Goal: Communication & Community: Answer question/provide support

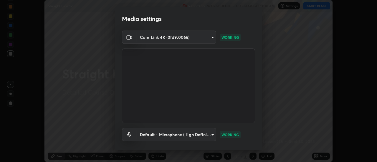
scroll to position [31, 0]
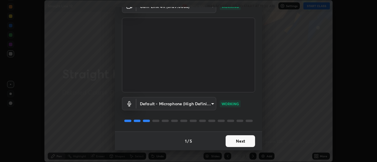
click at [242, 142] on button "Next" at bounding box center [239, 141] width 29 height 12
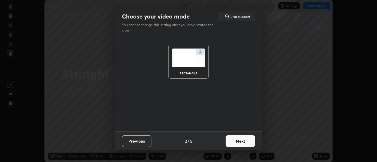
scroll to position [0, 0]
click at [244, 143] on button "Next" at bounding box center [239, 141] width 29 height 12
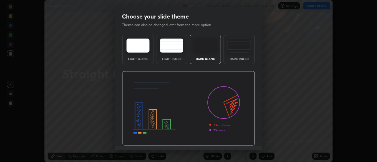
scroll to position [14, 0]
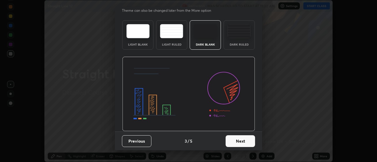
click at [245, 142] on button "Next" at bounding box center [239, 141] width 29 height 12
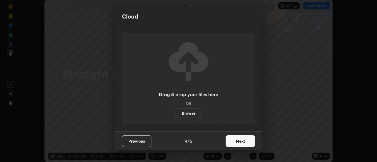
scroll to position [0, 0]
click at [246, 143] on button "Next" at bounding box center [239, 141] width 29 height 12
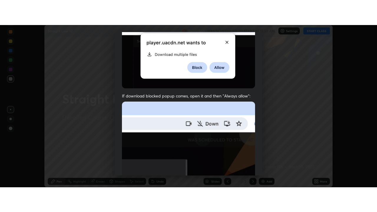
scroll to position [151, 0]
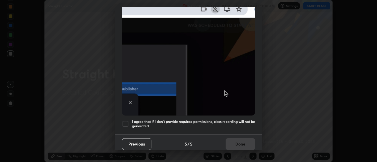
click at [126, 122] on div at bounding box center [125, 123] width 7 height 7
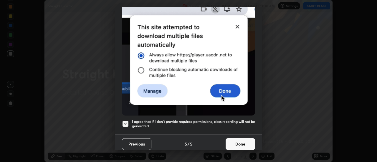
click at [237, 141] on button "Done" at bounding box center [239, 144] width 29 height 12
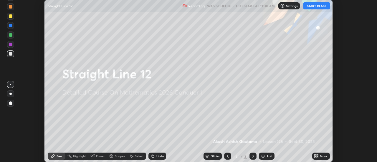
click at [315, 7] on button "START CLASS" at bounding box center [316, 5] width 26 height 7
click at [317, 155] on icon at bounding box center [317, 155] width 1 height 1
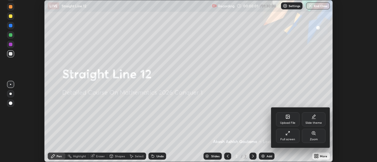
click at [294, 131] on div "Full screen" at bounding box center [288, 136] width 24 height 14
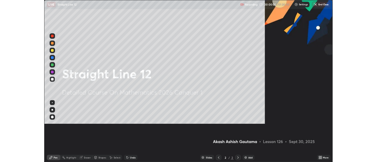
scroll to position [212, 377]
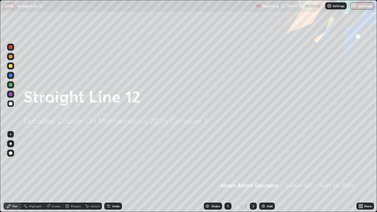
click at [267, 162] on div "Add" at bounding box center [270, 206] width 6 height 3
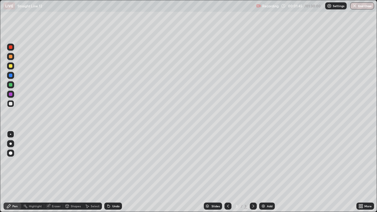
click at [116, 162] on div "Undo" at bounding box center [115, 206] width 7 height 3
click at [111, 162] on div "Undo" at bounding box center [113, 206] width 18 height 7
click at [110, 162] on icon at bounding box center [108, 206] width 5 height 5
click at [11, 144] on div at bounding box center [10, 143] width 2 height 2
click at [107, 162] on icon at bounding box center [108, 206] width 2 height 2
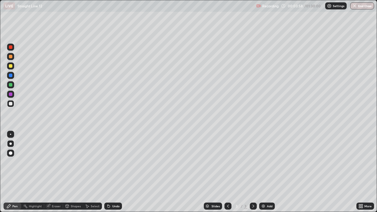
click at [111, 162] on div "Undo" at bounding box center [113, 206] width 18 height 7
click at [107, 162] on icon at bounding box center [108, 206] width 2 height 2
click at [107, 162] on icon at bounding box center [107, 205] width 1 height 1
click at [108, 162] on icon at bounding box center [108, 206] width 2 height 2
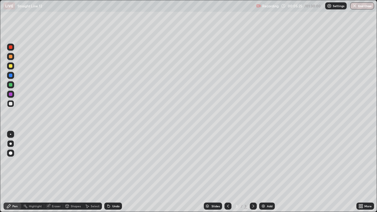
click at [109, 162] on icon at bounding box center [108, 206] width 5 height 5
click at [110, 162] on icon at bounding box center [108, 206] width 5 height 5
click at [111, 162] on div "Undo" at bounding box center [113, 206] width 18 height 7
click at [110, 162] on icon at bounding box center [108, 206] width 5 height 5
click at [269, 162] on div "Add" at bounding box center [270, 206] width 6 height 3
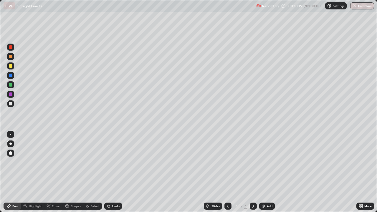
click at [11, 67] on div at bounding box center [11, 66] width 4 height 4
click at [12, 104] on div at bounding box center [11, 104] width 4 height 4
click at [115, 162] on div "Undo" at bounding box center [115, 206] width 7 height 3
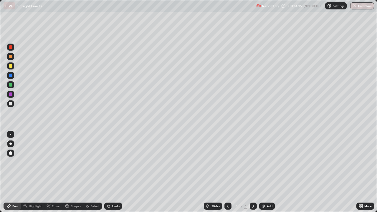
click at [114, 162] on div "Undo" at bounding box center [115, 206] width 7 height 3
click at [115, 162] on div "Undo" at bounding box center [115, 206] width 7 height 3
click at [112, 162] on div "Undo" at bounding box center [115, 206] width 7 height 3
click at [114, 162] on div "Undo" at bounding box center [115, 206] width 7 height 3
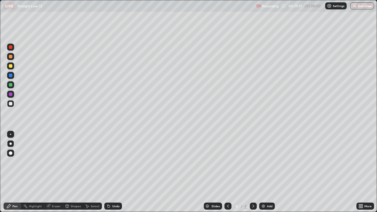
click at [114, 162] on div "Undo" at bounding box center [115, 206] width 7 height 3
click at [269, 162] on div "Add" at bounding box center [270, 206] width 6 height 3
click at [116, 162] on div "Undo" at bounding box center [115, 206] width 7 height 3
click at [269, 162] on div "Add" at bounding box center [270, 206] width 6 height 3
click at [11, 85] on div at bounding box center [11, 85] width 4 height 4
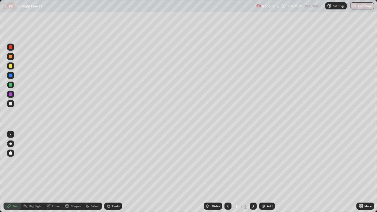
click at [11, 67] on div at bounding box center [11, 66] width 4 height 4
click at [11, 57] on div at bounding box center [11, 57] width 4 height 4
click at [11, 85] on div at bounding box center [11, 85] width 4 height 4
click at [108, 162] on icon at bounding box center [108, 206] width 2 height 2
click at [11, 94] on div at bounding box center [11, 94] width 4 height 4
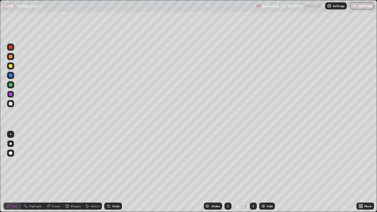
click at [11, 105] on div at bounding box center [11, 104] width 4 height 4
click at [11, 67] on div at bounding box center [11, 66] width 4 height 4
click at [93, 162] on div "Select" at bounding box center [95, 206] width 9 height 3
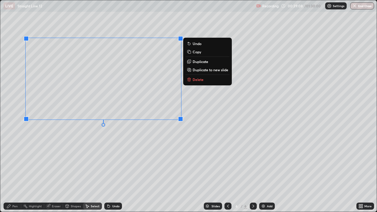
click at [195, 52] on p "Copy" at bounding box center [197, 51] width 9 height 5
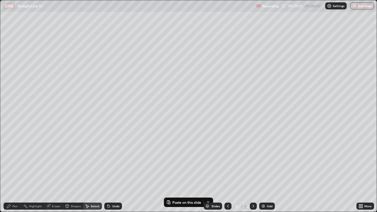
click at [267, 162] on div "Add" at bounding box center [270, 206] width 6 height 3
click at [77, 49] on p "Paste here" at bounding box center [80, 47] width 17 height 5
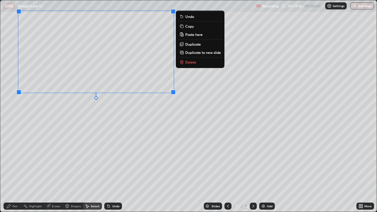
click at [82, 124] on div "0 ° Undo Copy Paste here Duplicate Duplicate to new slide Delete" at bounding box center [188, 105] width 376 height 211
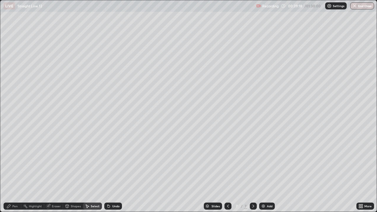
click at [55, 162] on div "Eraser" at bounding box center [56, 206] width 9 height 3
click at [11, 162] on icon at bounding box center [10, 186] width 5 height 5
click at [111, 162] on div "Undo" at bounding box center [113, 206] width 18 height 7
click at [11, 162] on icon at bounding box center [8, 206] width 5 height 5
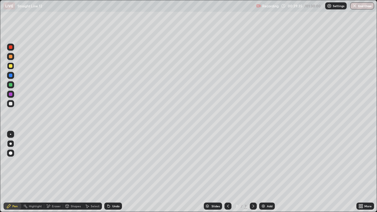
click at [10, 94] on div at bounding box center [11, 94] width 4 height 4
click at [11, 67] on div at bounding box center [11, 66] width 4 height 4
click at [108, 162] on icon at bounding box center [108, 206] width 2 height 2
click at [111, 162] on div "Undo" at bounding box center [113, 206] width 18 height 7
click at [11, 93] on div at bounding box center [11, 94] width 4 height 4
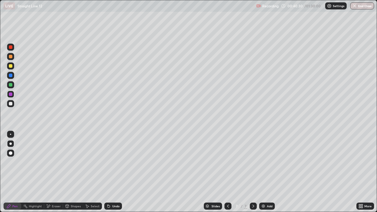
click at [11, 104] on div at bounding box center [11, 104] width 4 height 4
click at [271, 162] on div "Add" at bounding box center [270, 206] width 6 height 3
click at [11, 66] on div at bounding box center [11, 66] width 4 height 4
click at [112, 162] on div "Undo" at bounding box center [113, 206] width 18 height 7
click at [111, 162] on div "Undo" at bounding box center [113, 206] width 18 height 7
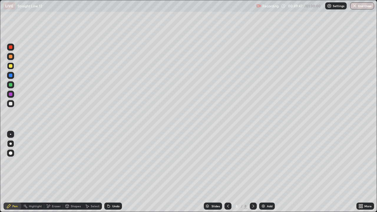
click at [11, 86] on div at bounding box center [11, 85] width 4 height 4
click at [107, 162] on icon at bounding box center [108, 206] width 2 height 2
click at [107, 162] on icon at bounding box center [107, 205] width 1 height 1
click at [109, 162] on icon at bounding box center [108, 206] width 5 height 5
click at [107, 162] on icon at bounding box center [107, 205] width 1 height 1
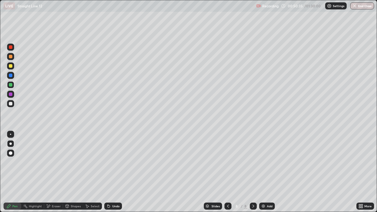
click at [109, 162] on icon at bounding box center [108, 206] width 5 height 5
click at [11, 104] on div at bounding box center [11, 104] width 4 height 4
click at [228, 162] on icon at bounding box center [227, 206] width 5 height 5
click at [227, 162] on icon at bounding box center [227, 206] width 5 height 5
click at [253, 162] on icon at bounding box center [253, 206] width 5 height 5
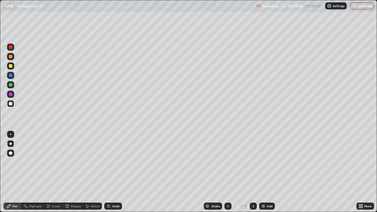
click at [253, 162] on icon at bounding box center [253, 206] width 5 height 5
click at [57, 162] on div "Eraser" at bounding box center [56, 206] width 9 height 3
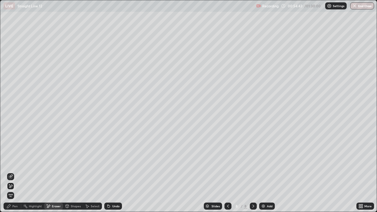
click at [16, 162] on div "Pen" at bounding box center [14, 206] width 5 height 3
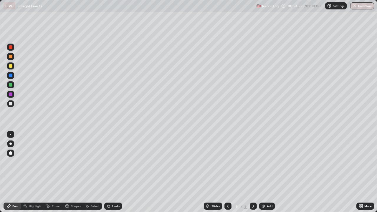
click at [114, 162] on div "Undo" at bounding box center [115, 206] width 7 height 3
click at [95, 162] on div "Select" at bounding box center [95, 206] width 9 height 3
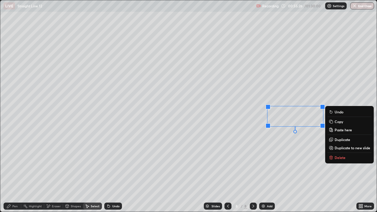
click at [338, 157] on p "Delete" at bounding box center [339, 157] width 11 height 5
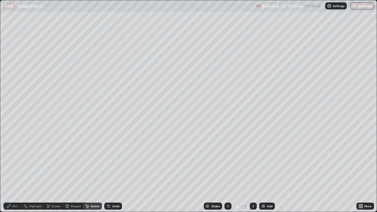
click at [14, 162] on div "Pen" at bounding box center [14, 206] width 5 height 3
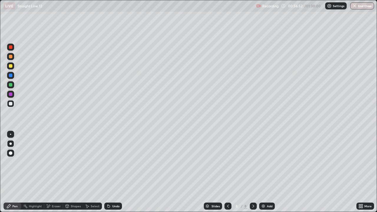
click at [52, 162] on div "Eraser" at bounding box center [56, 206] width 9 height 3
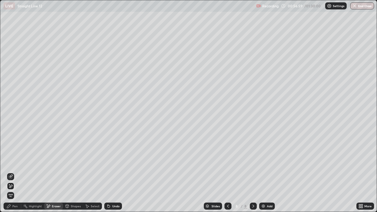
click at [15, 162] on div "Pen" at bounding box center [14, 206] width 5 height 3
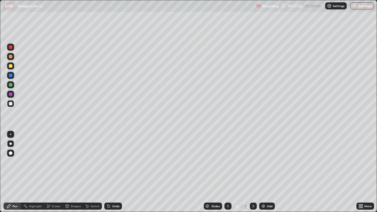
click at [116, 162] on div "Undo" at bounding box center [113, 206] width 18 height 7
click at [268, 162] on div "Add" at bounding box center [270, 206] width 6 height 3
click at [11, 66] on div at bounding box center [11, 66] width 4 height 4
click at [11, 85] on div at bounding box center [11, 85] width 4 height 4
click at [110, 162] on icon at bounding box center [108, 206] width 5 height 5
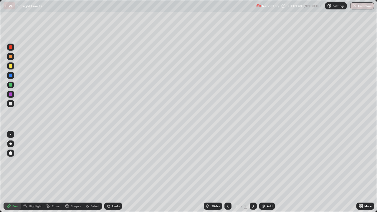
click at [107, 162] on icon at bounding box center [108, 206] width 2 height 2
click at [11, 66] on div at bounding box center [11, 66] width 4 height 4
click at [110, 162] on div "Undo" at bounding box center [113, 206] width 18 height 7
click at [110, 162] on icon at bounding box center [108, 206] width 5 height 5
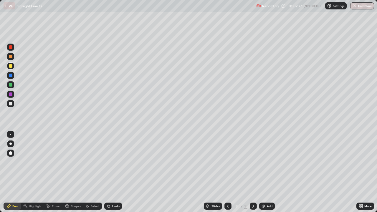
click at [108, 162] on icon at bounding box center [108, 206] width 2 height 2
click at [110, 162] on icon at bounding box center [108, 206] width 5 height 5
click at [110, 162] on div "Undo" at bounding box center [113, 206] width 18 height 7
click at [10, 57] on div at bounding box center [11, 57] width 4 height 4
click at [112, 162] on div "Undo" at bounding box center [113, 206] width 18 height 7
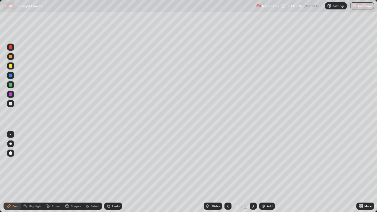
click at [112, 162] on div "Undo" at bounding box center [113, 206] width 18 height 7
click at [113, 162] on div "Undo" at bounding box center [113, 206] width 18 height 7
click at [12, 103] on div at bounding box center [11, 104] width 4 height 4
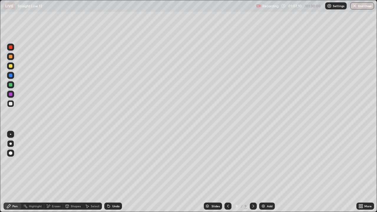
click at [227, 162] on icon at bounding box center [227, 206] width 5 height 5
click at [228, 162] on icon at bounding box center [227, 206] width 5 height 5
click at [229, 162] on div at bounding box center [227, 206] width 7 height 7
click at [253, 162] on icon at bounding box center [253, 206] width 5 height 5
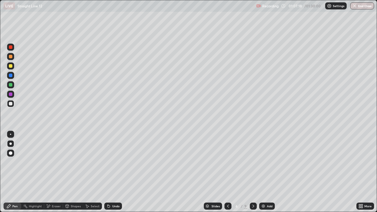
click at [253, 162] on icon at bounding box center [253, 206] width 5 height 5
click at [255, 162] on icon at bounding box center [253, 206] width 5 height 5
click at [95, 162] on div "Select" at bounding box center [95, 206] width 9 height 3
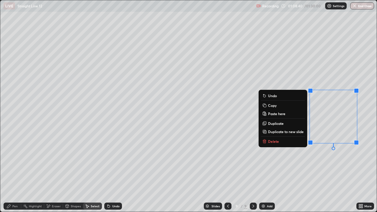
click at [273, 142] on p "Delete" at bounding box center [273, 141] width 11 height 5
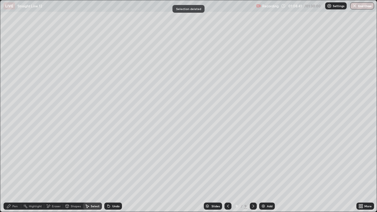
click at [17, 162] on div "Pen" at bounding box center [14, 206] width 5 height 3
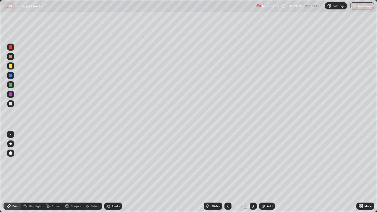
click at [110, 162] on icon at bounding box center [108, 206] width 5 height 5
click at [110, 162] on div "Undo" at bounding box center [113, 206] width 18 height 7
click at [108, 162] on div "Undo" at bounding box center [113, 206] width 18 height 7
click at [110, 162] on div "Undo" at bounding box center [113, 206] width 18 height 7
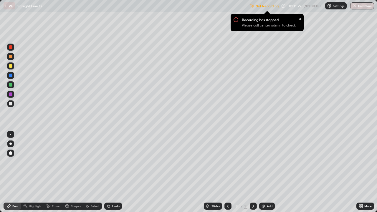
click at [290, 162] on div "Slides 9 / 9 Add" at bounding box center [239, 206] width 234 height 12
click at [306, 162] on div "Slides 9 / 9 Add" at bounding box center [239, 206] width 234 height 12
click at [359, 162] on icon at bounding box center [359, 204] width 1 height 1
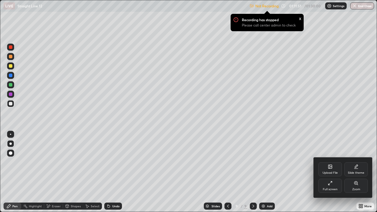
click at [332, 162] on div "Full screen" at bounding box center [330, 186] width 24 height 14
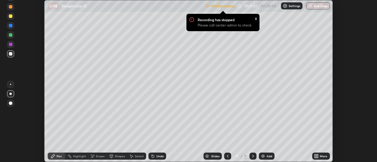
scroll to position [29276, 29061]
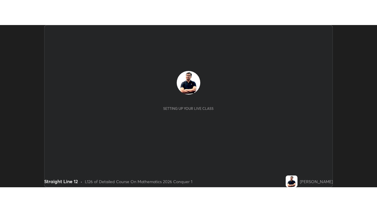
scroll to position [162, 377]
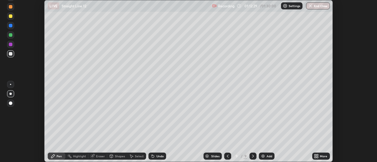
click at [318, 156] on icon at bounding box center [317, 155] width 1 height 1
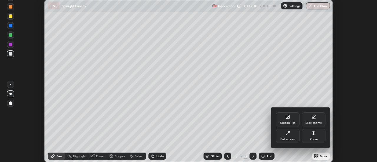
click at [291, 135] on div "Full screen" at bounding box center [288, 136] width 24 height 14
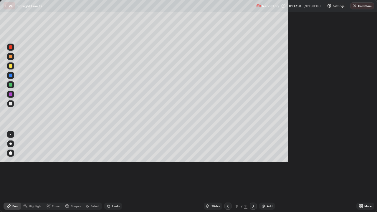
scroll to position [212, 377]
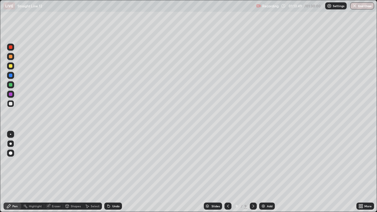
click at [93, 162] on div "Select" at bounding box center [95, 206] width 9 height 3
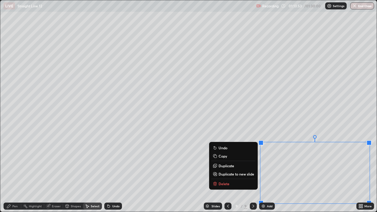
click at [223, 162] on p "Delete" at bounding box center [223, 183] width 11 height 5
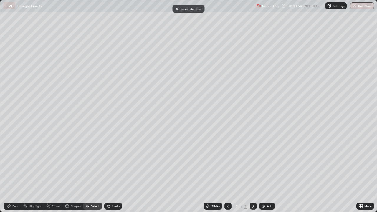
click at [16, 162] on div "Pen" at bounding box center [14, 206] width 5 height 3
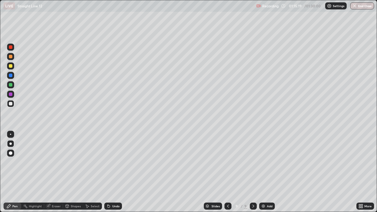
click at [273, 162] on div "Add" at bounding box center [267, 206] width 16 height 7
click at [11, 85] on div at bounding box center [11, 85] width 4 height 4
click at [11, 104] on div at bounding box center [11, 104] width 4 height 4
click at [108, 162] on icon at bounding box center [108, 206] width 2 height 2
click at [107, 162] on icon at bounding box center [108, 206] width 2 height 2
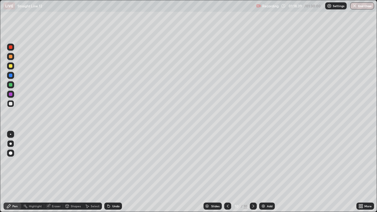
click at [11, 67] on div at bounding box center [11, 66] width 4 height 4
click at [52, 162] on div "Eraser" at bounding box center [56, 206] width 9 height 3
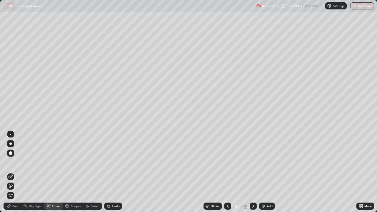
click at [15, 162] on div "Pen" at bounding box center [14, 206] width 5 height 3
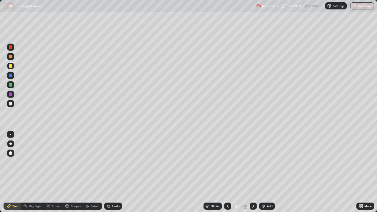
click at [12, 104] on div at bounding box center [11, 104] width 4 height 4
click at [265, 162] on div "Add" at bounding box center [267, 206] width 16 height 7
click at [107, 162] on icon at bounding box center [107, 205] width 1 height 1
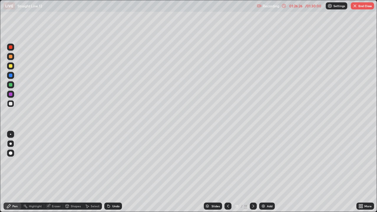
click at [107, 162] on icon at bounding box center [108, 206] width 5 height 5
click at [107, 162] on icon at bounding box center [107, 205] width 1 height 1
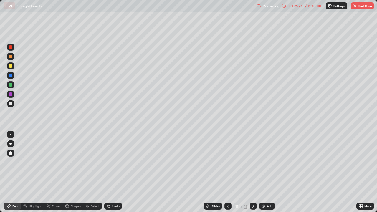
click at [107, 162] on icon at bounding box center [107, 205] width 1 height 1
click at [108, 162] on icon at bounding box center [108, 206] width 2 height 2
click at [112, 162] on div "Undo" at bounding box center [115, 206] width 7 height 3
click at [110, 162] on div "Undo" at bounding box center [113, 206] width 18 height 7
click at [55, 162] on div "Eraser" at bounding box center [56, 206] width 9 height 3
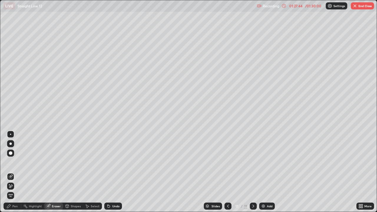
click at [18, 162] on div "Pen" at bounding box center [13, 206] width 18 height 7
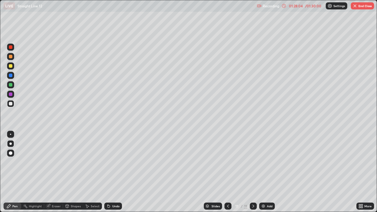
click at [54, 162] on div "Eraser" at bounding box center [56, 206] width 9 height 3
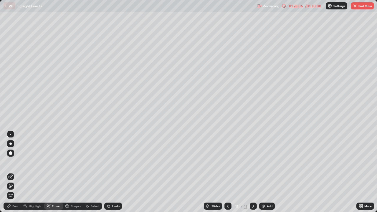
click at [13, 162] on div "Pen" at bounding box center [14, 206] width 5 height 3
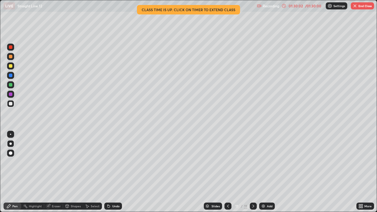
click at [113, 162] on div "Undo" at bounding box center [115, 206] width 7 height 3
click at [111, 162] on div "Undo" at bounding box center [113, 206] width 18 height 7
click at [112, 162] on div "Undo" at bounding box center [115, 206] width 7 height 3
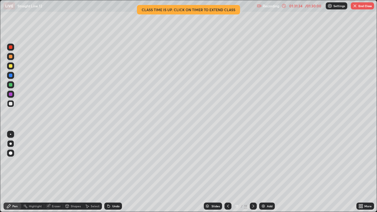
click at [111, 162] on div "Undo" at bounding box center [113, 206] width 18 height 7
click at [113, 162] on div "Undo" at bounding box center [113, 206] width 18 height 7
click at [112, 162] on div "Undo" at bounding box center [113, 206] width 18 height 7
click at [111, 162] on div "Undo" at bounding box center [113, 206] width 18 height 7
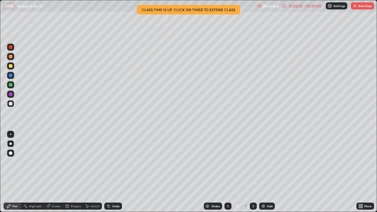
click at [108, 162] on icon at bounding box center [108, 206] width 2 height 2
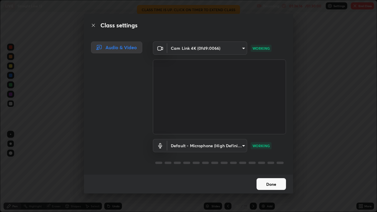
click at [274, 162] on button "Done" at bounding box center [270, 184] width 29 height 12
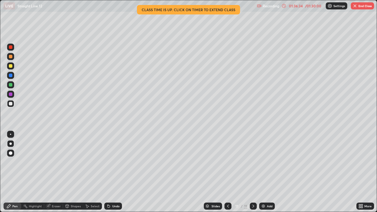
click at [362, 6] on button "End Class" at bounding box center [362, 5] width 23 height 7
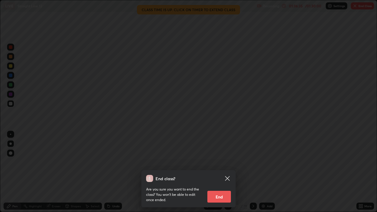
click at [217, 162] on button "End" at bounding box center [219, 197] width 24 height 12
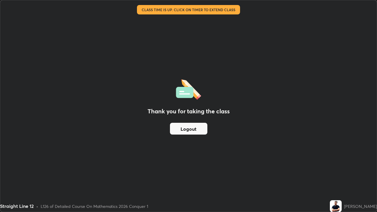
click at [189, 126] on button "Logout" at bounding box center [188, 129] width 37 height 12
